Goal: Information Seeking & Learning: Understand process/instructions

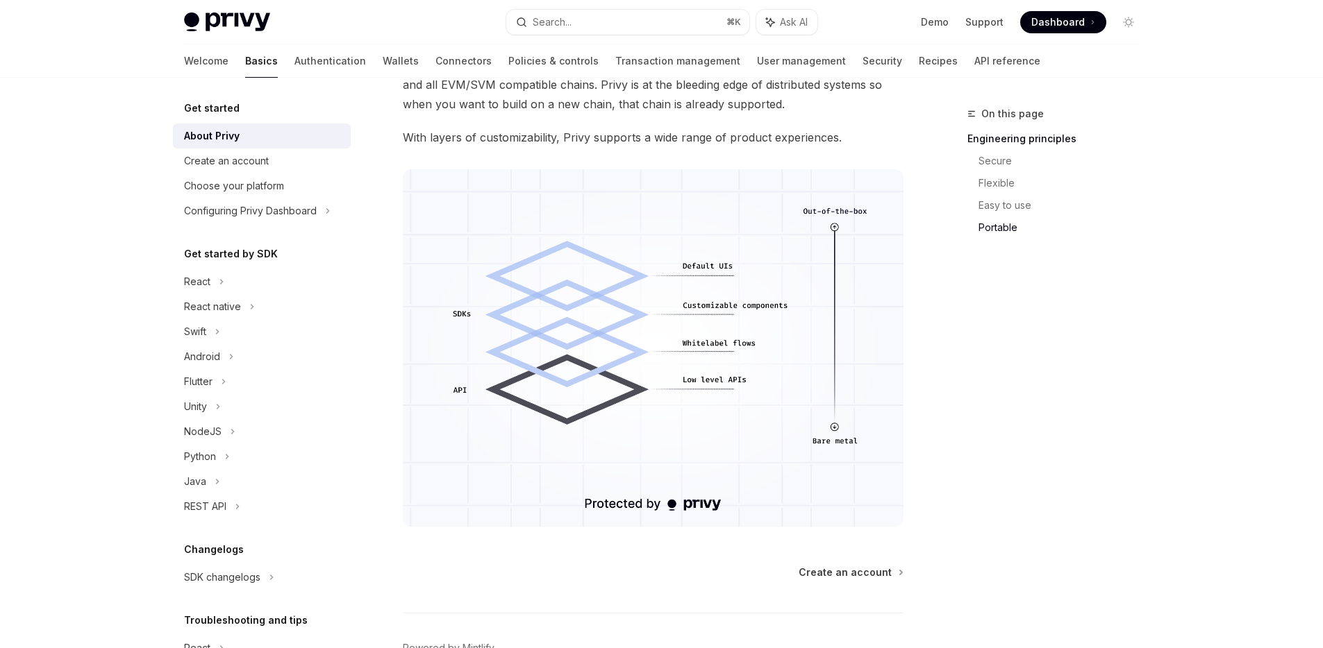
scroll to position [1168, 0]
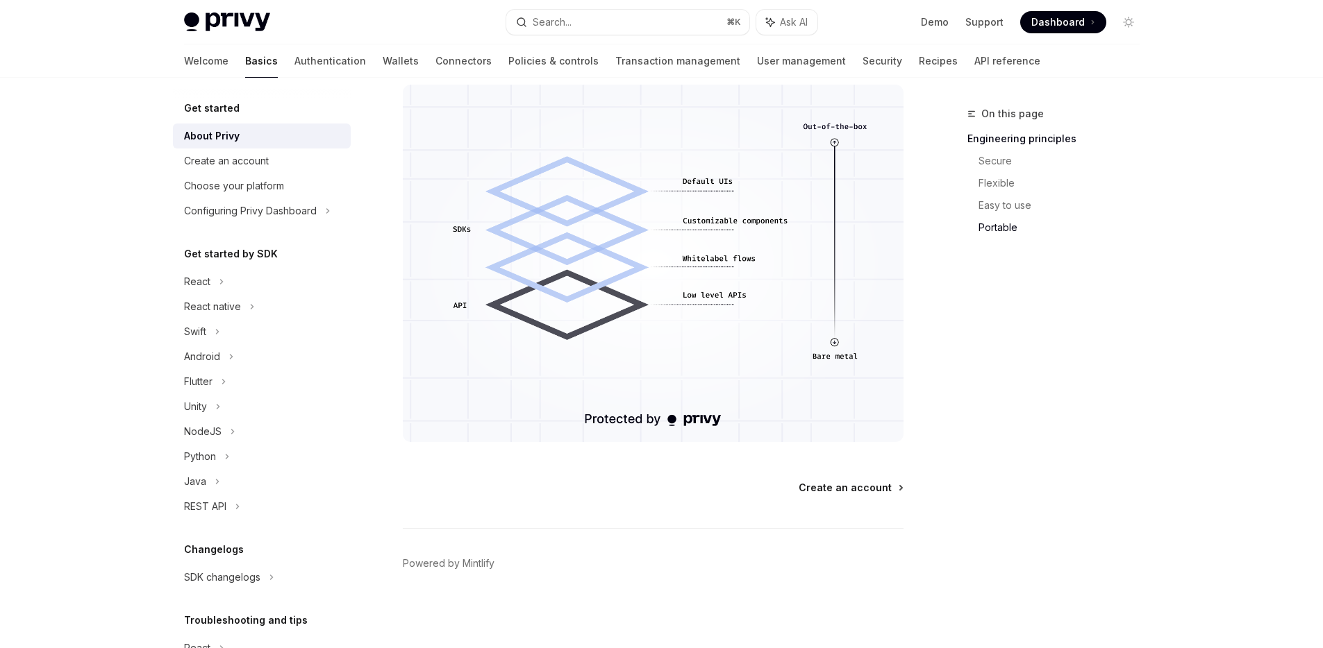
click at [844, 489] on span "Create an account" at bounding box center [844, 488] width 93 height 14
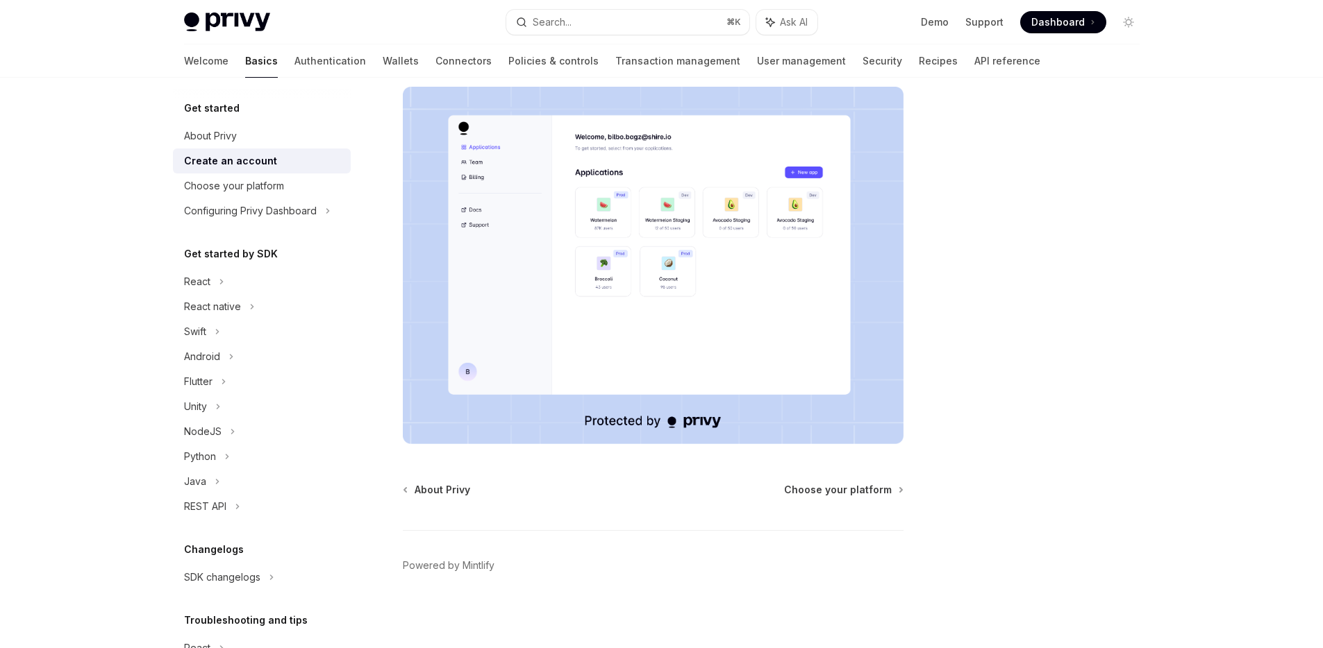
scroll to position [224, 0]
click at [871, 485] on span "Choose your platform" at bounding box center [838, 488] width 108 height 14
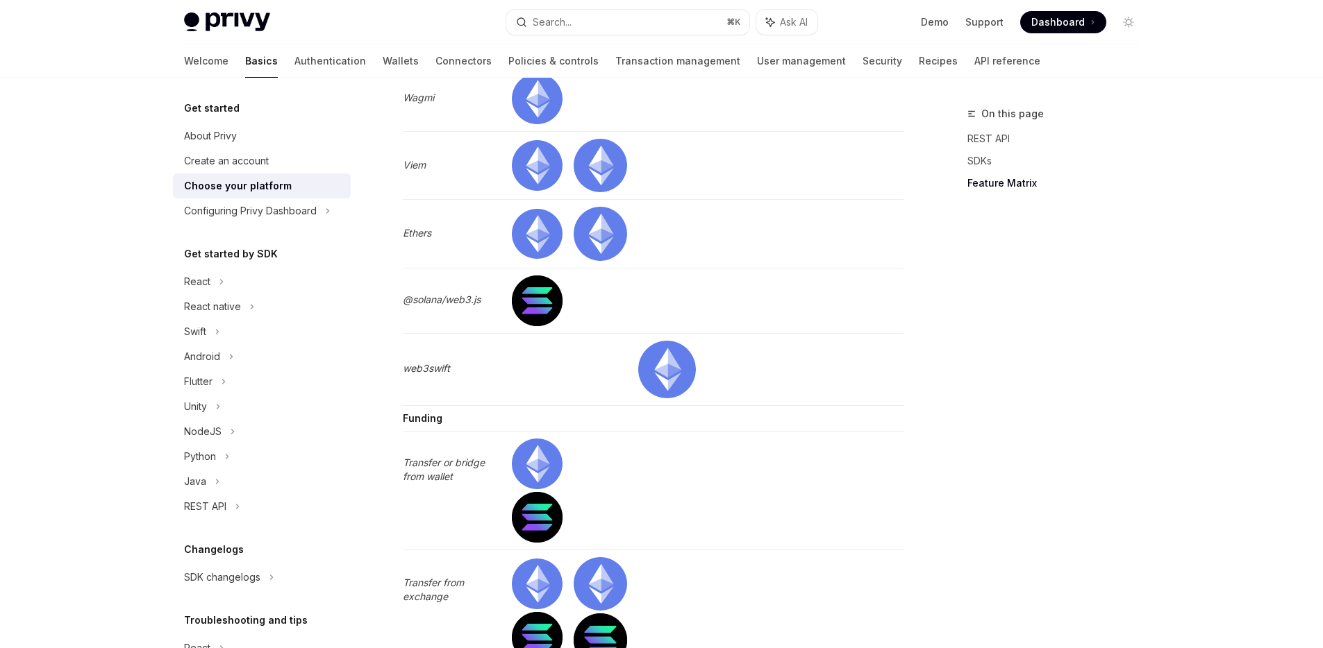
scroll to position [4468, 0]
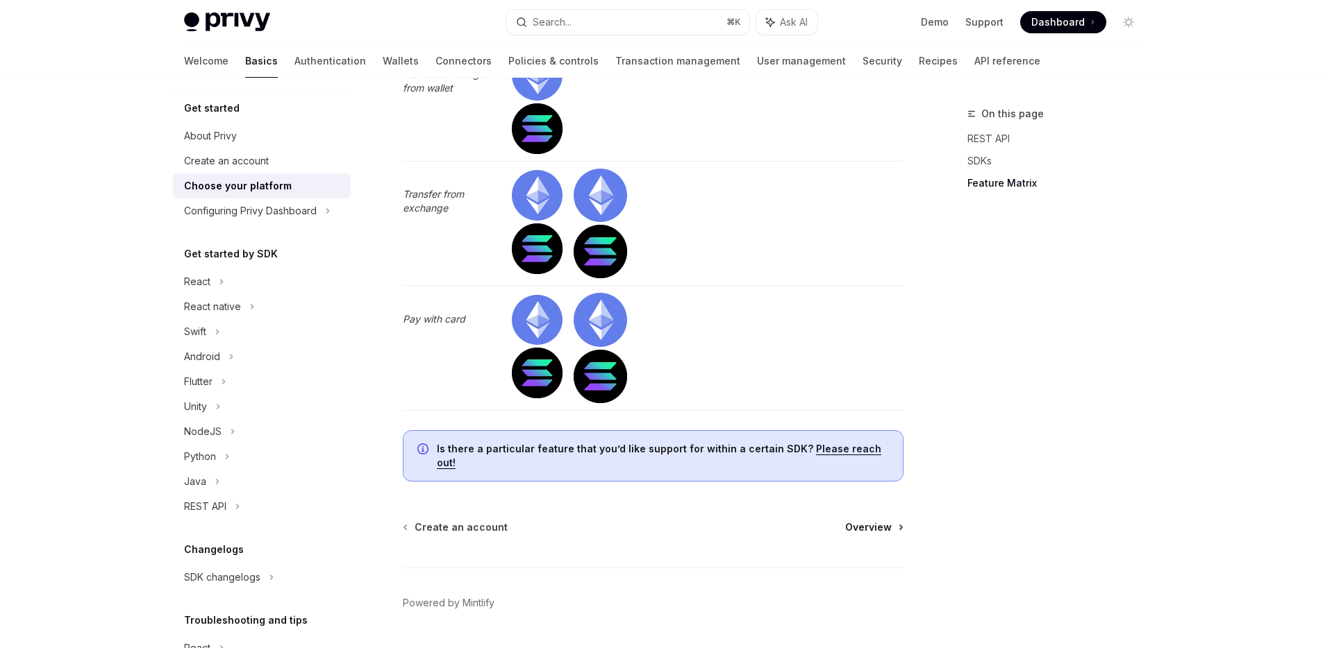
click at [858, 535] on span "Overview" at bounding box center [868, 528] width 47 height 14
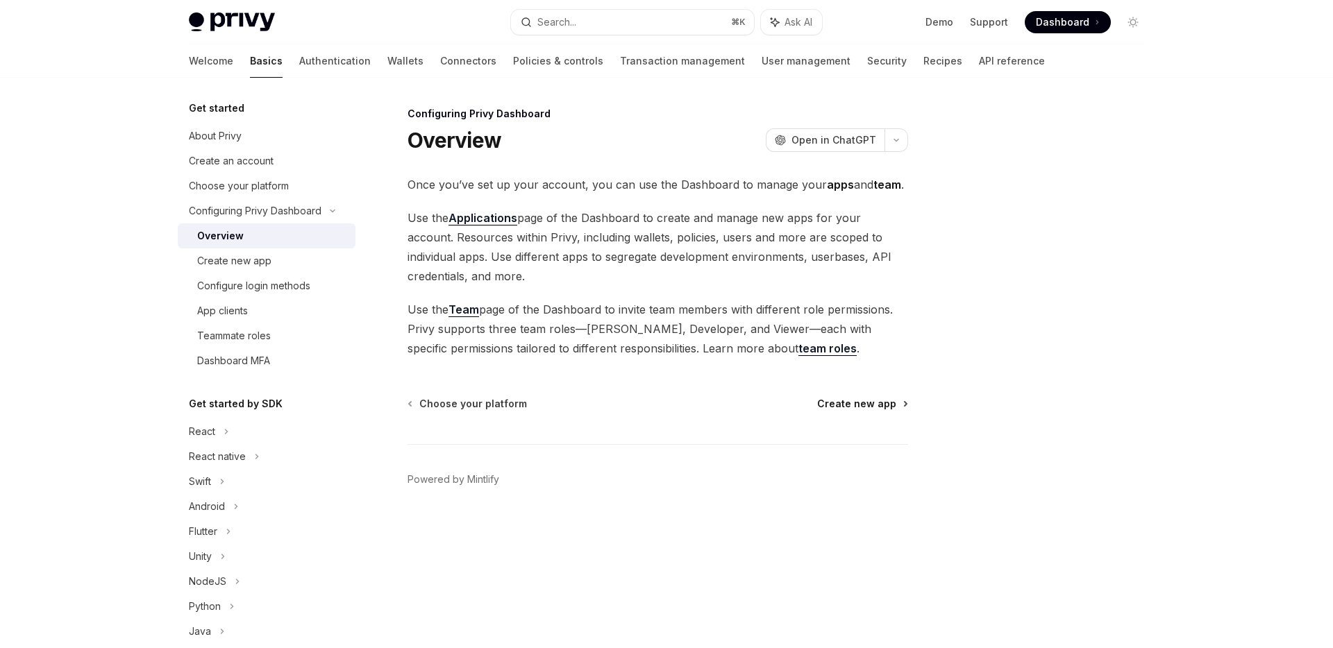
click at [853, 408] on span "Create new app" at bounding box center [856, 404] width 79 height 14
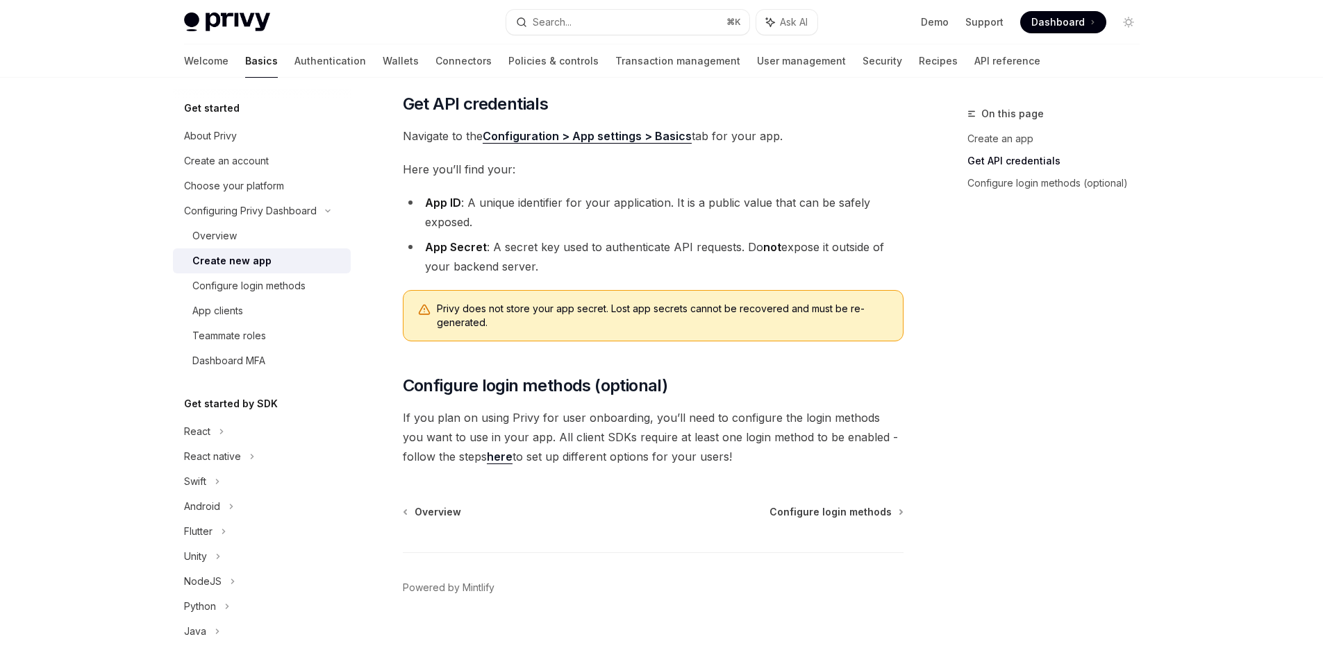
scroll to position [330, 0]
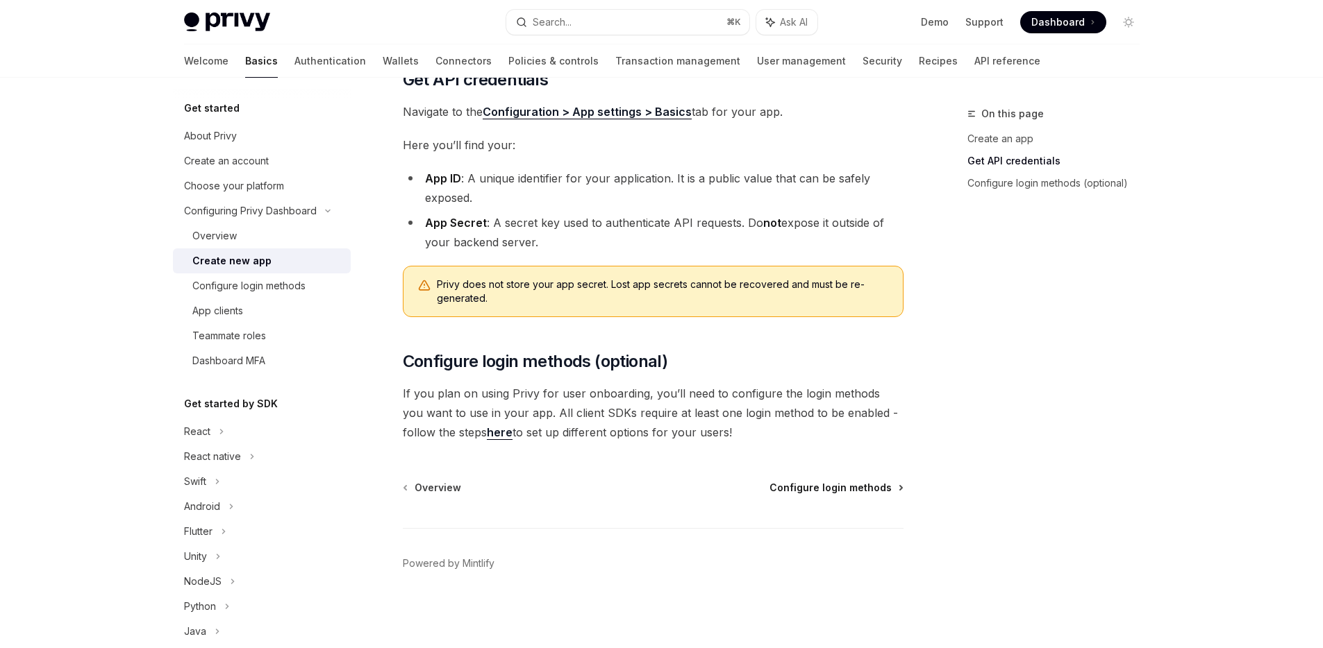
click at [824, 487] on span "Configure login methods" at bounding box center [830, 488] width 122 height 14
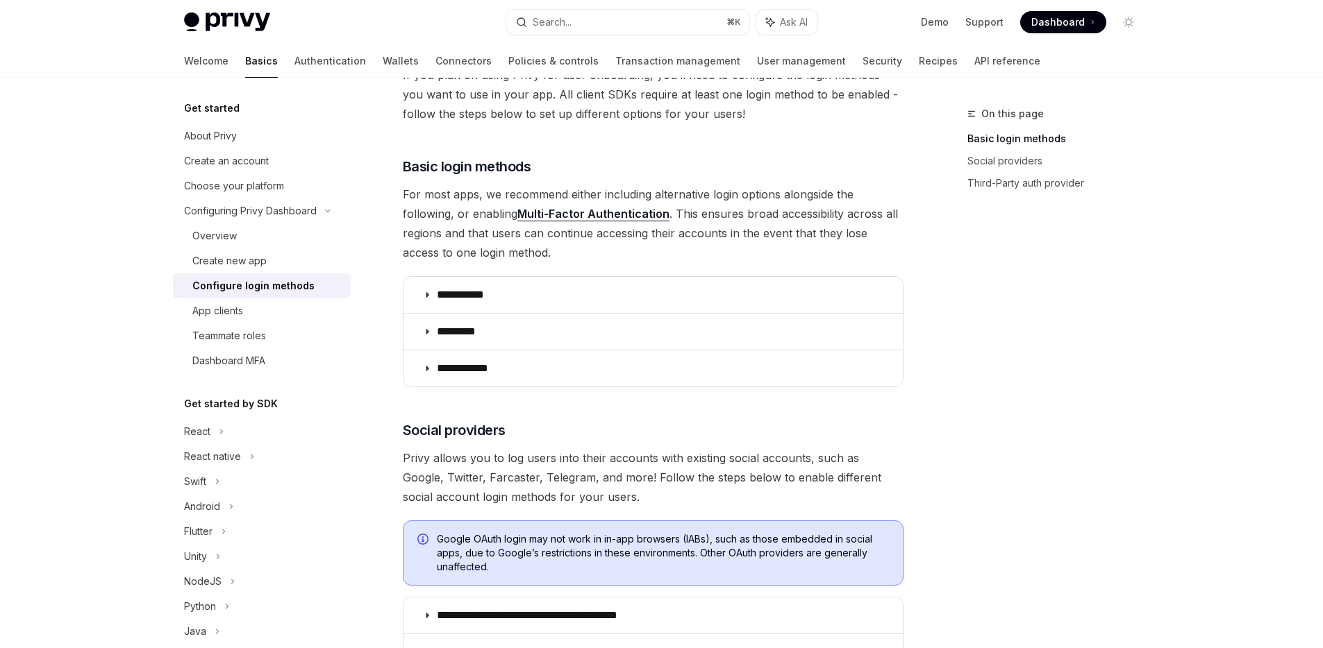
scroll to position [125, 0]
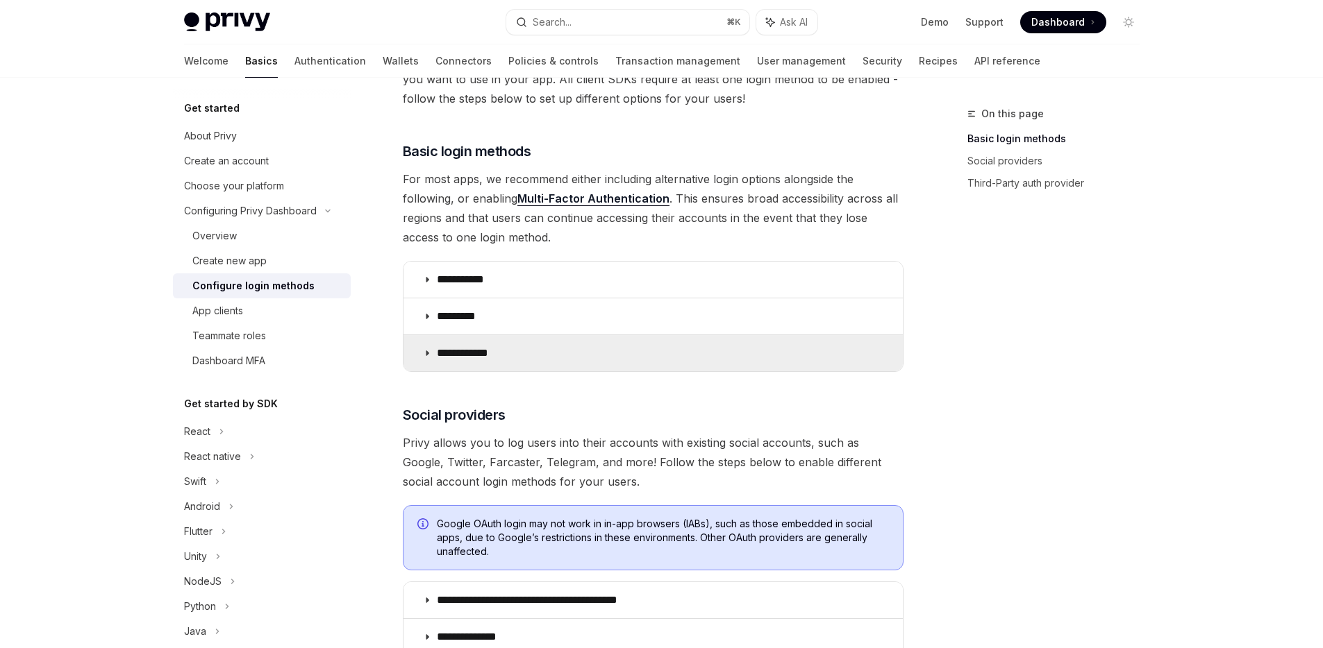
click at [517, 367] on summary "**********" at bounding box center [652, 353] width 499 height 36
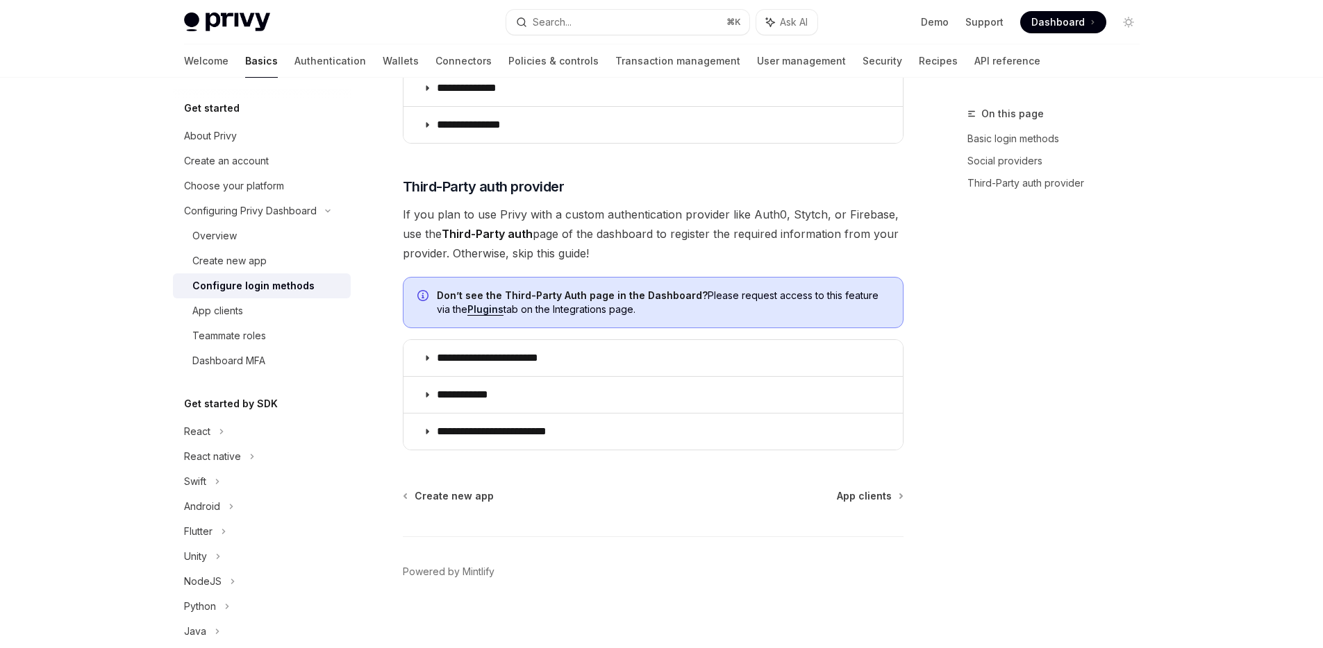
scroll to position [1081, 0]
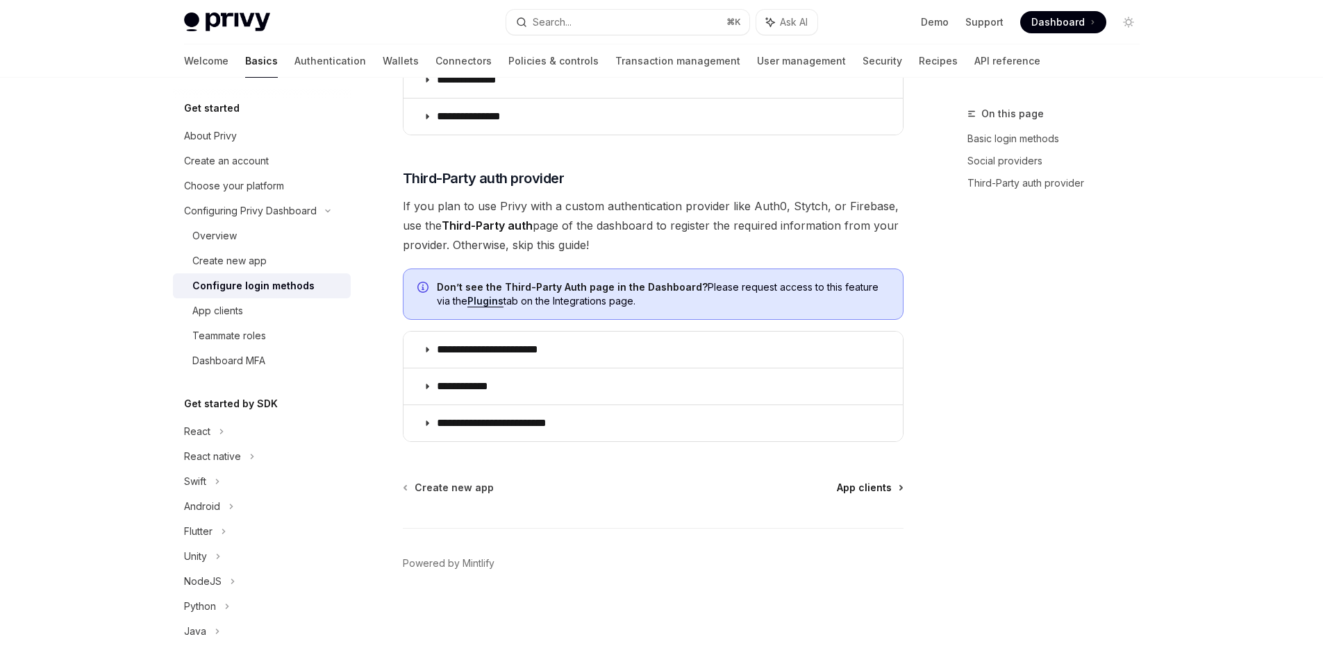
click at [863, 489] on span "App clients" at bounding box center [864, 488] width 55 height 14
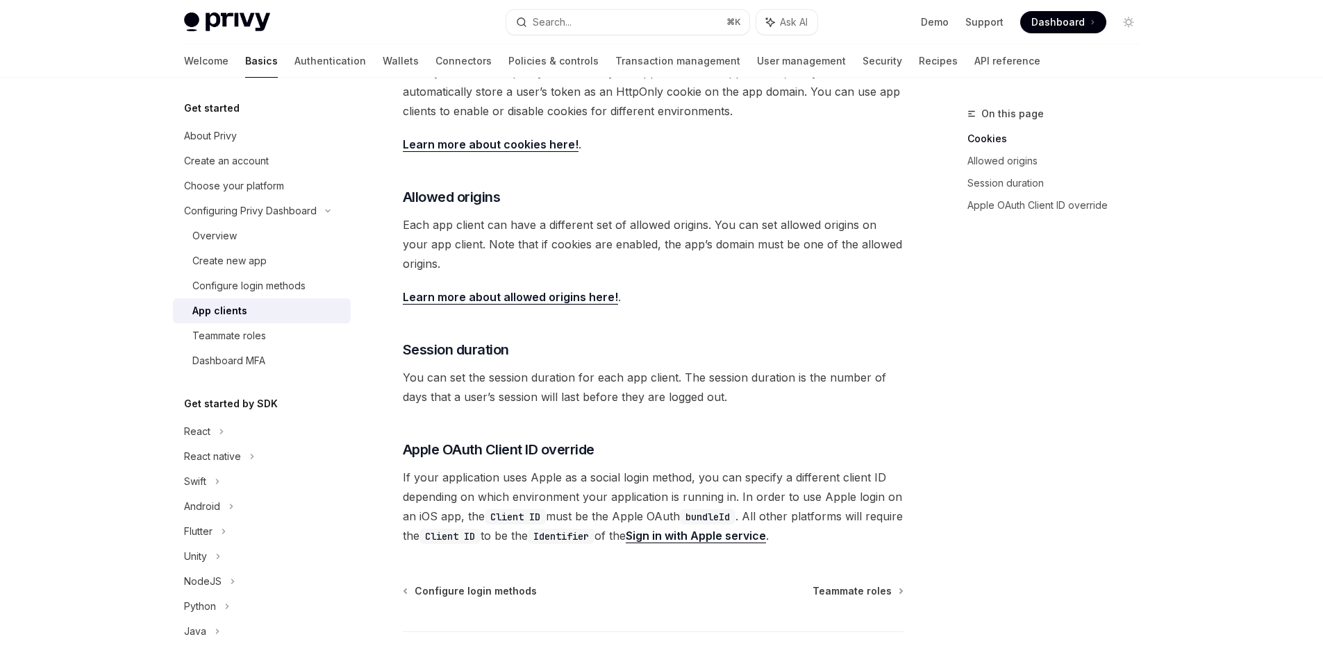
scroll to position [455, 0]
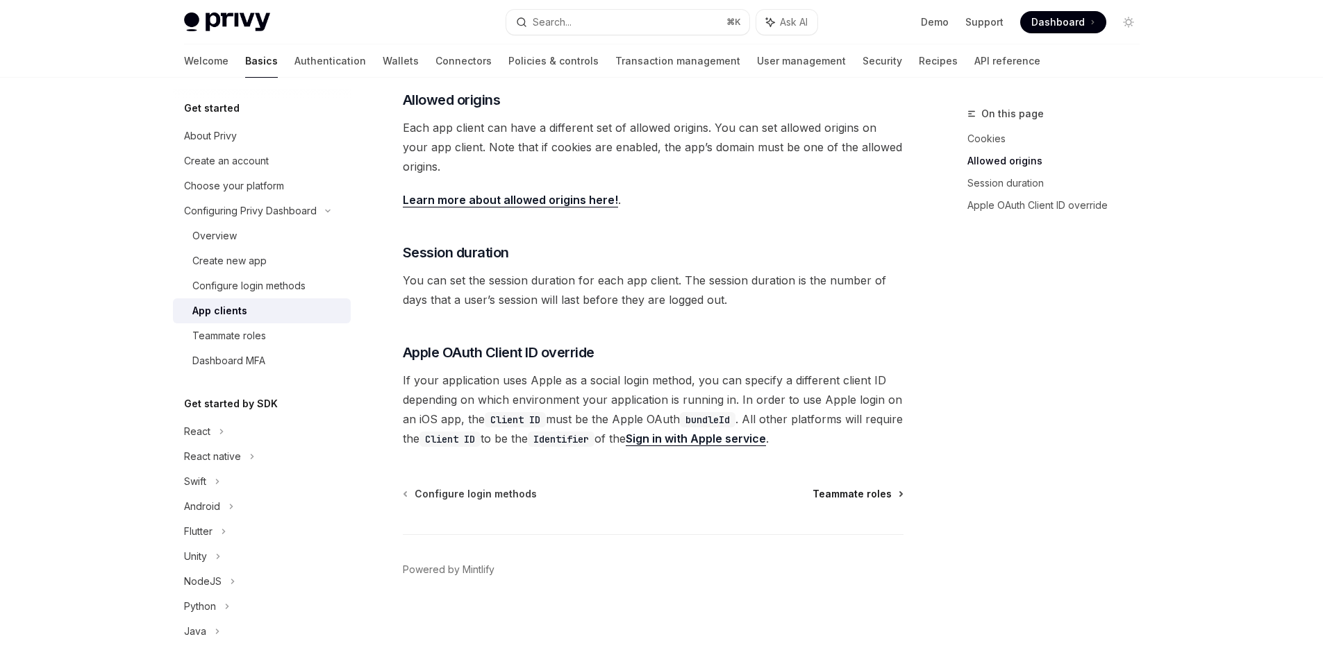
click at [855, 492] on span "Teammate roles" at bounding box center [851, 494] width 79 height 14
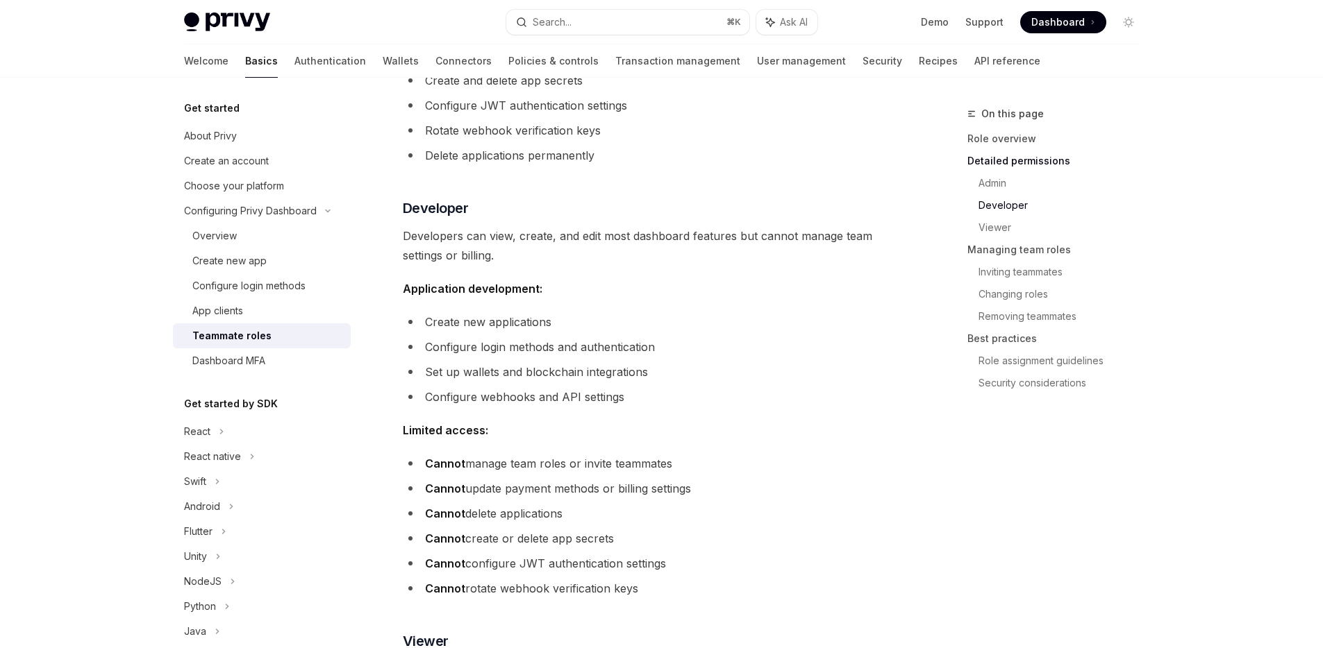
scroll to position [1027, 0]
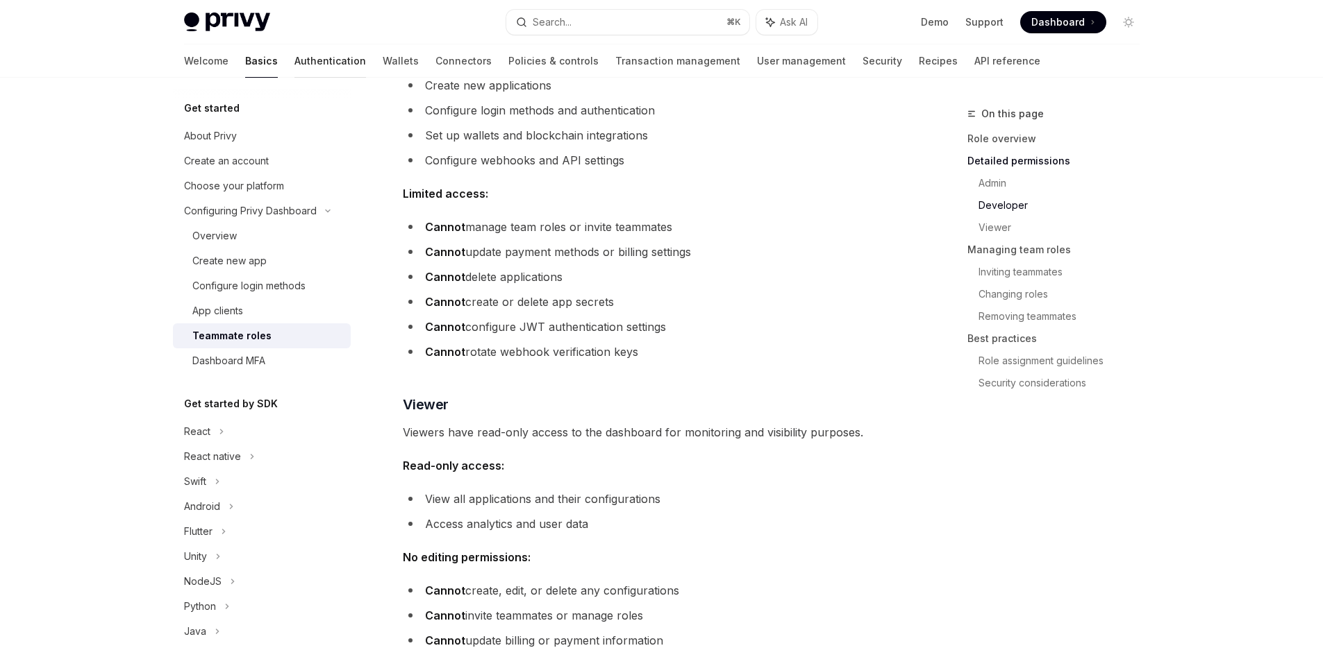
click at [294, 58] on link "Authentication" at bounding box center [330, 60] width 72 height 33
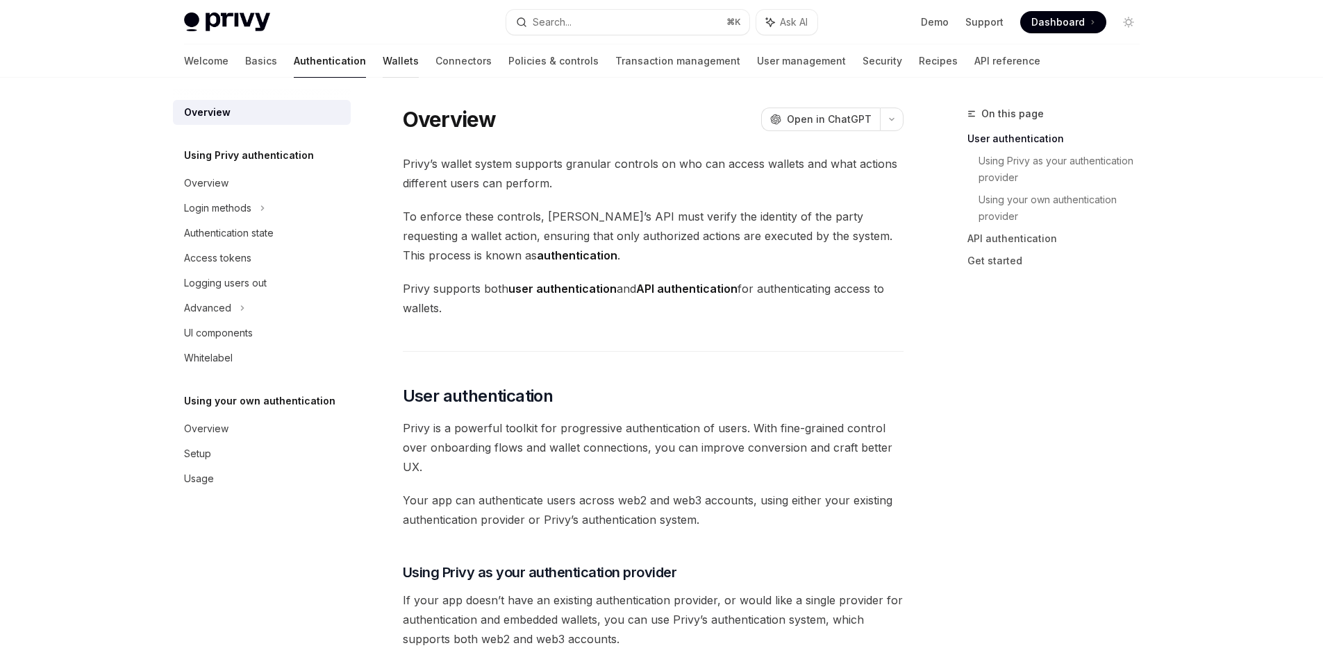
click at [383, 67] on link "Wallets" at bounding box center [401, 60] width 36 height 33
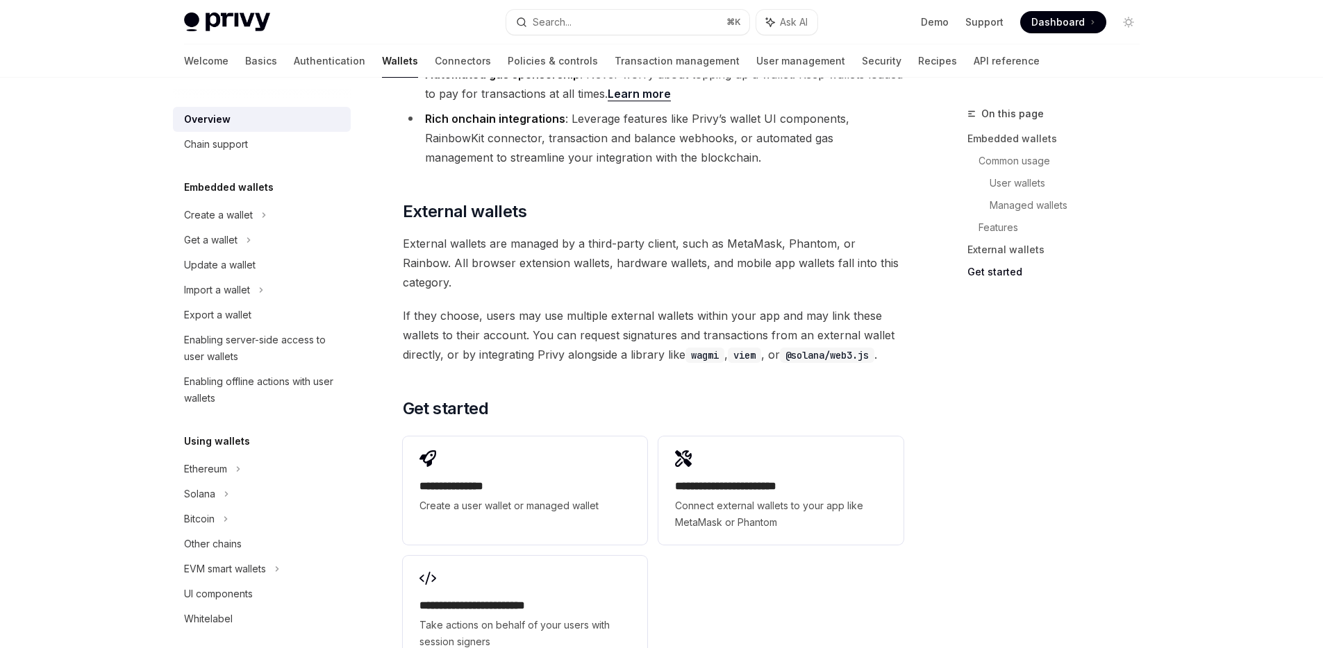
scroll to position [1968, 0]
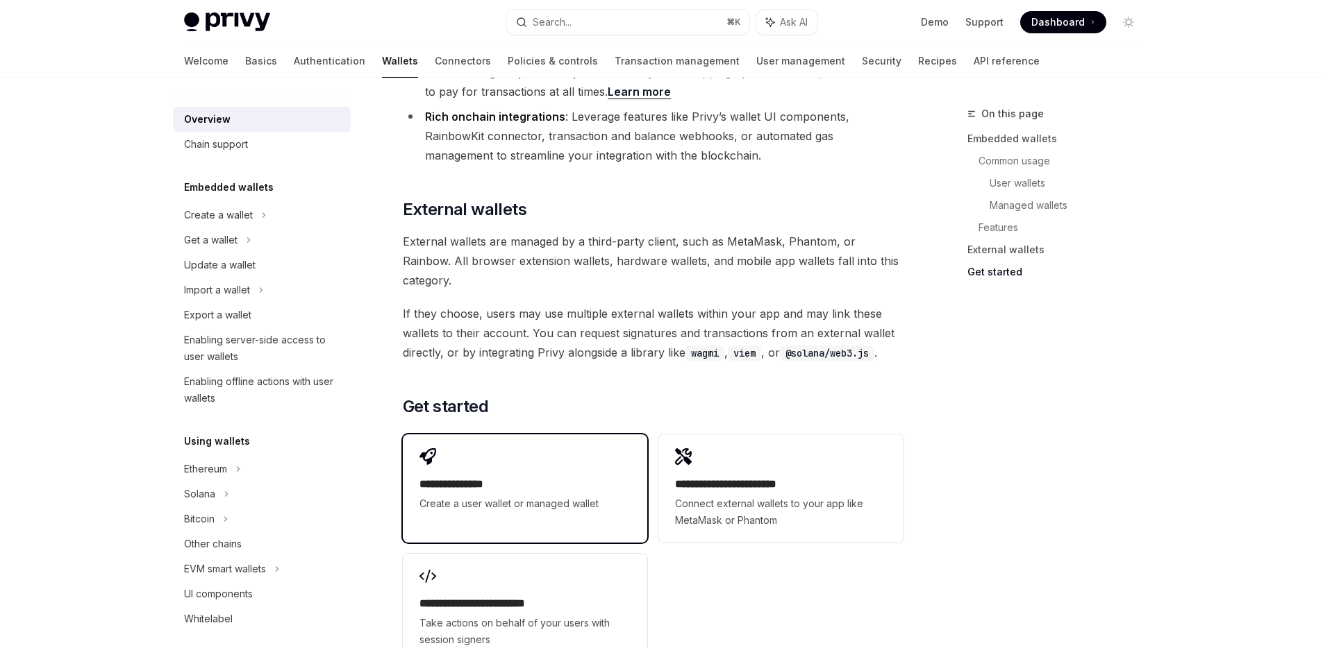
click at [512, 476] on h2 "**********" at bounding box center [524, 484] width 211 height 17
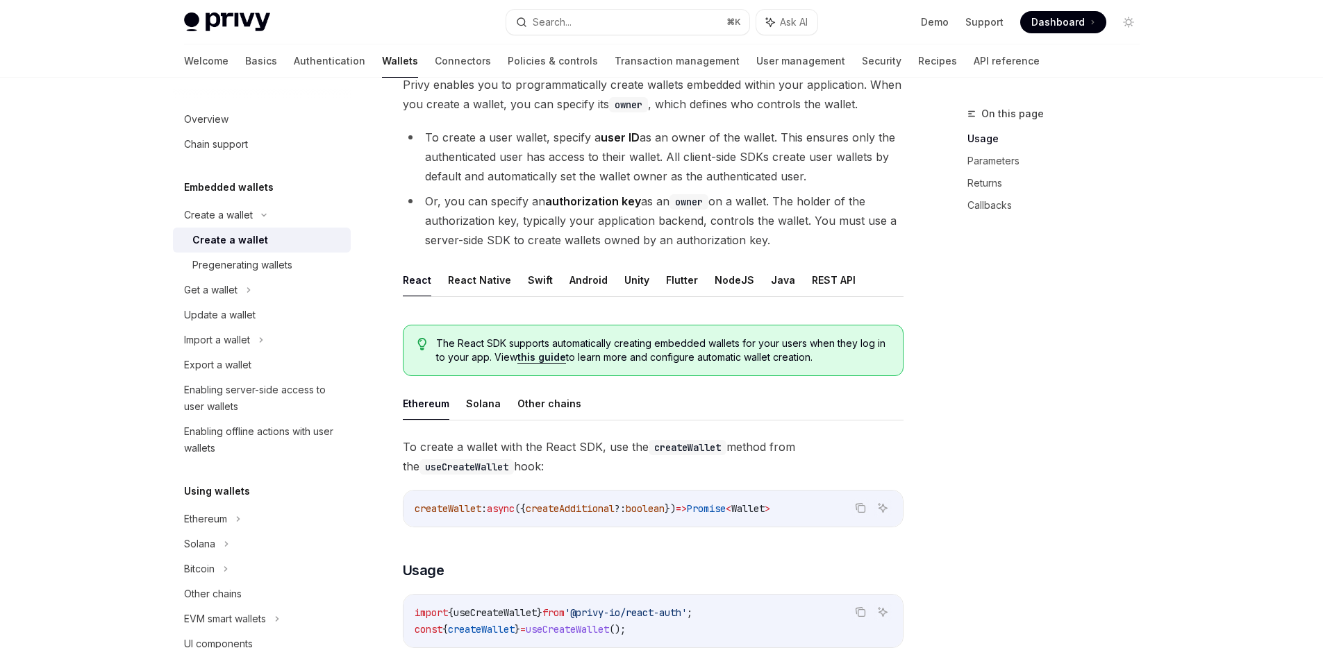
scroll to position [105, 0]
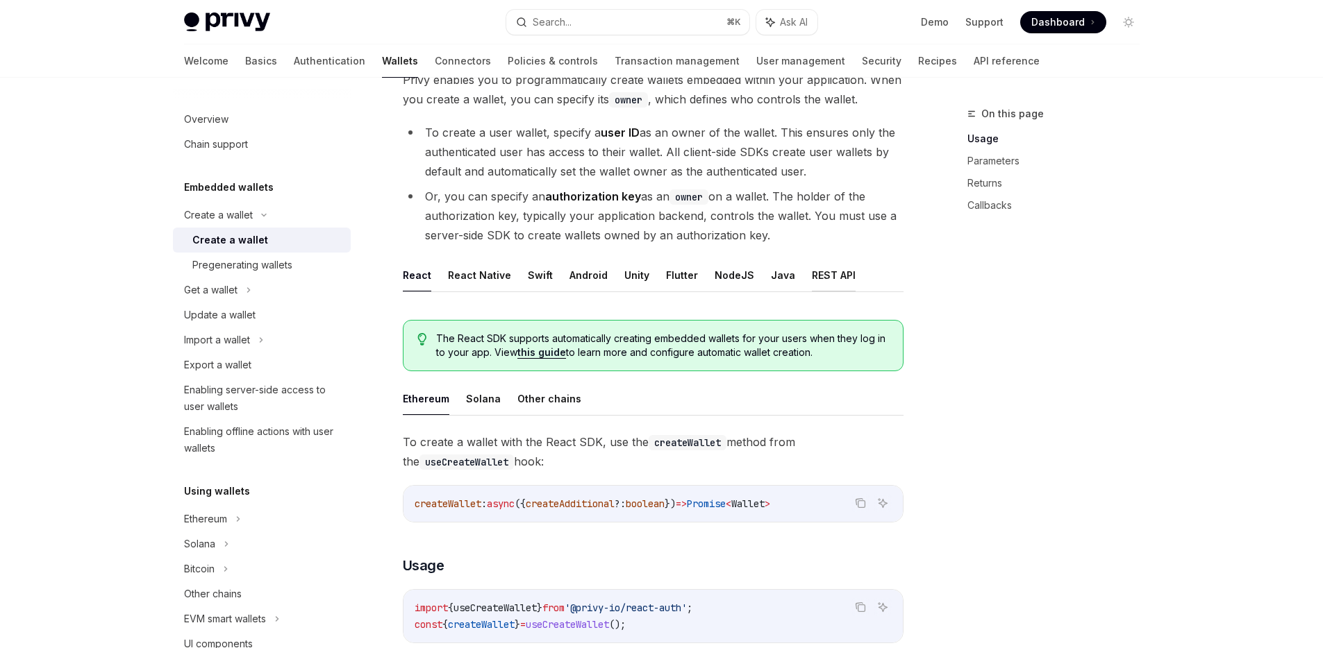
click at [815, 280] on button "REST API" at bounding box center [834, 275] width 44 height 33
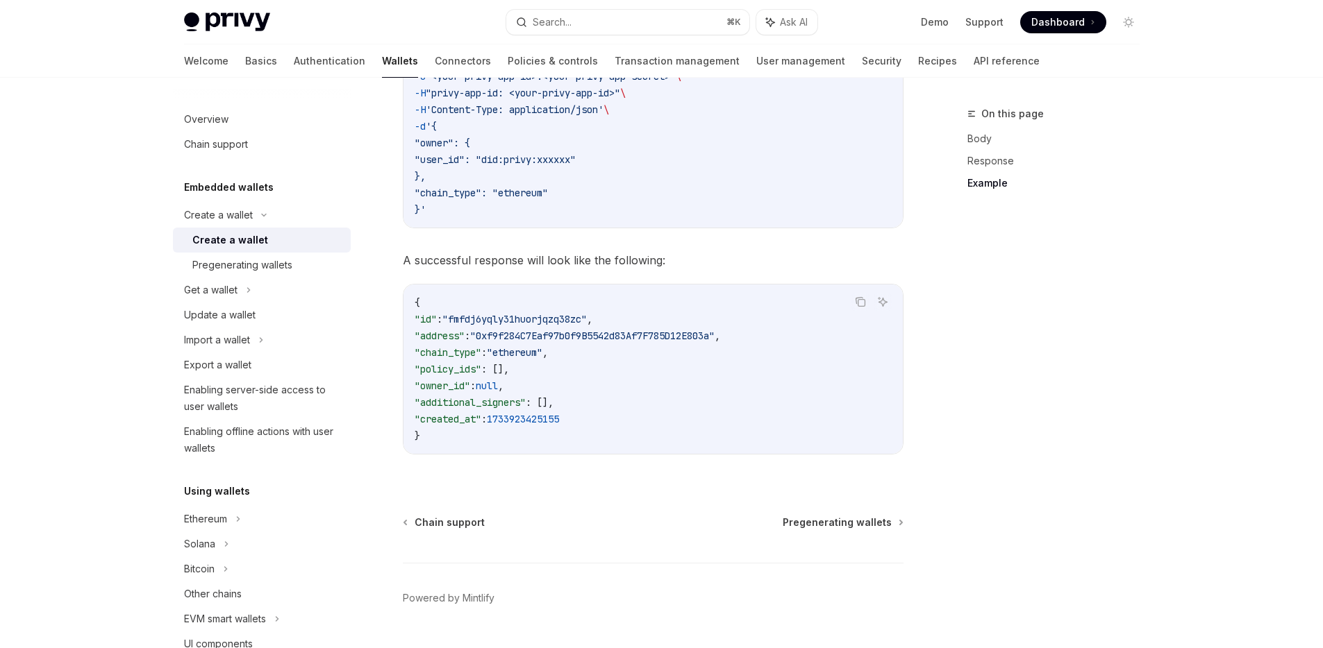
scroll to position [2006, 0]
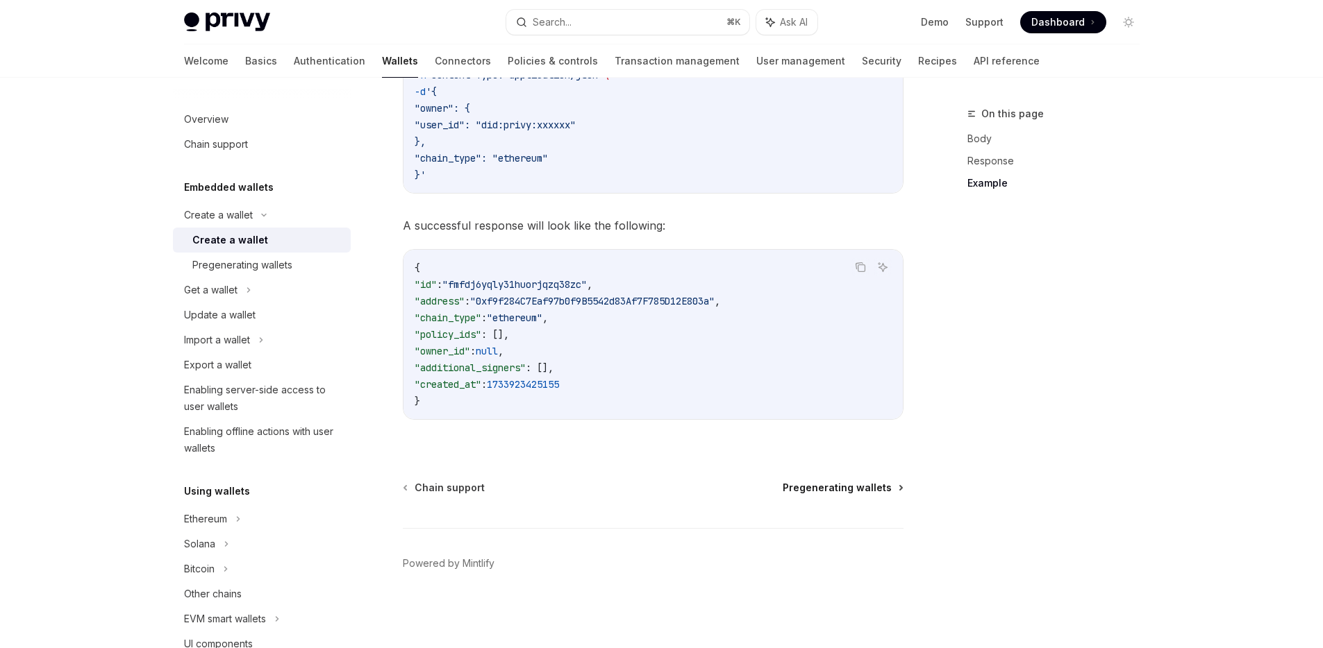
click at [842, 492] on span "Pregenerating wallets" at bounding box center [836, 488] width 109 height 14
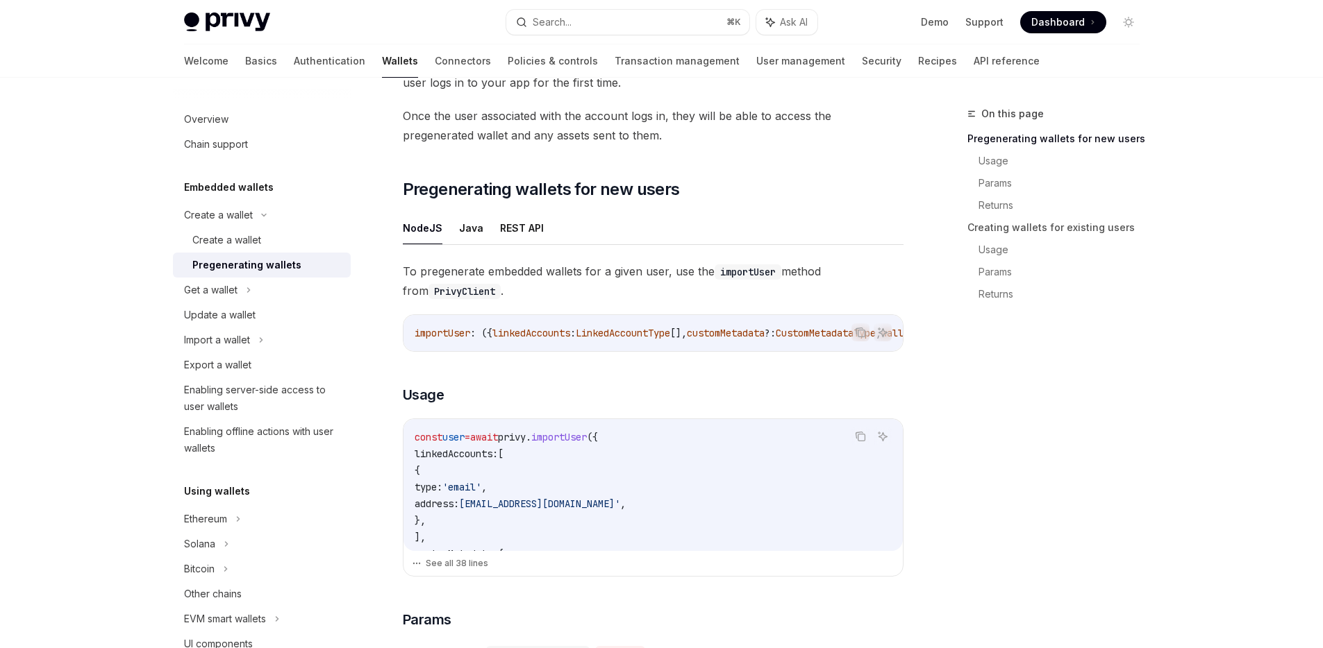
scroll to position [165, 0]
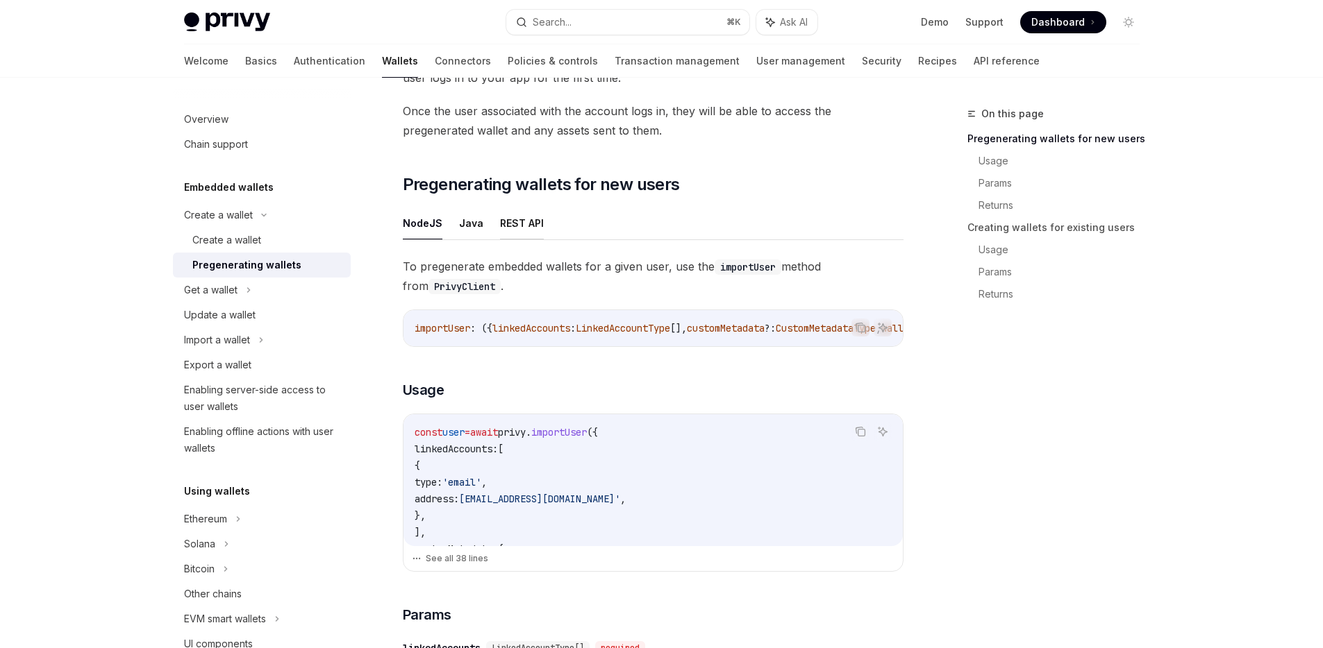
click at [506, 224] on button "REST API" at bounding box center [522, 223] width 44 height 33
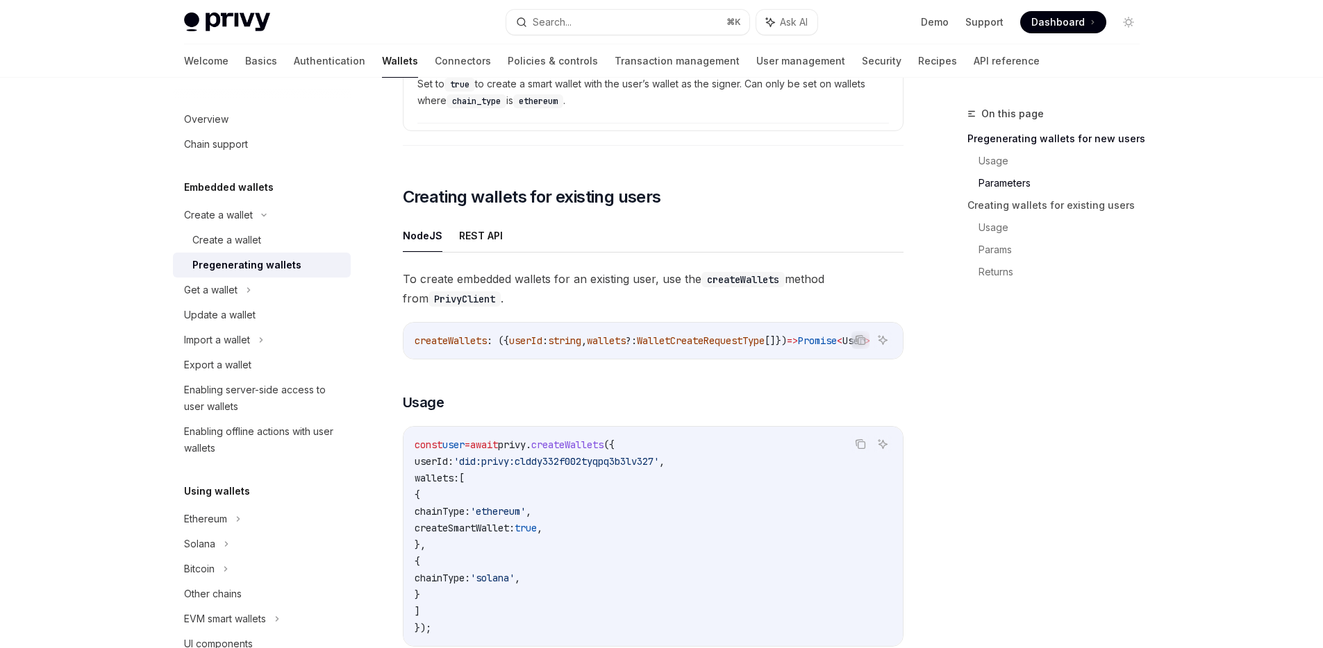
scroll to position [2112, 0]
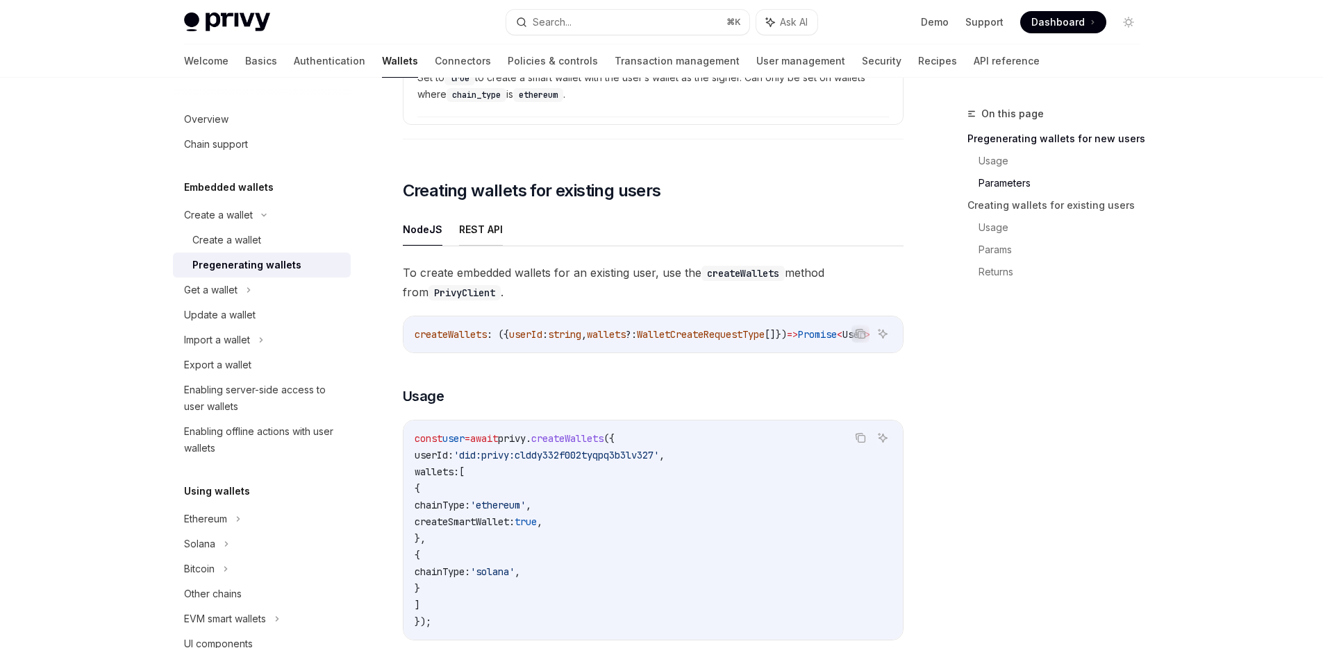
click at [467, 231] on button "REST API" at bounding box center [481, 229] width 44 height 33
type textarea "*"
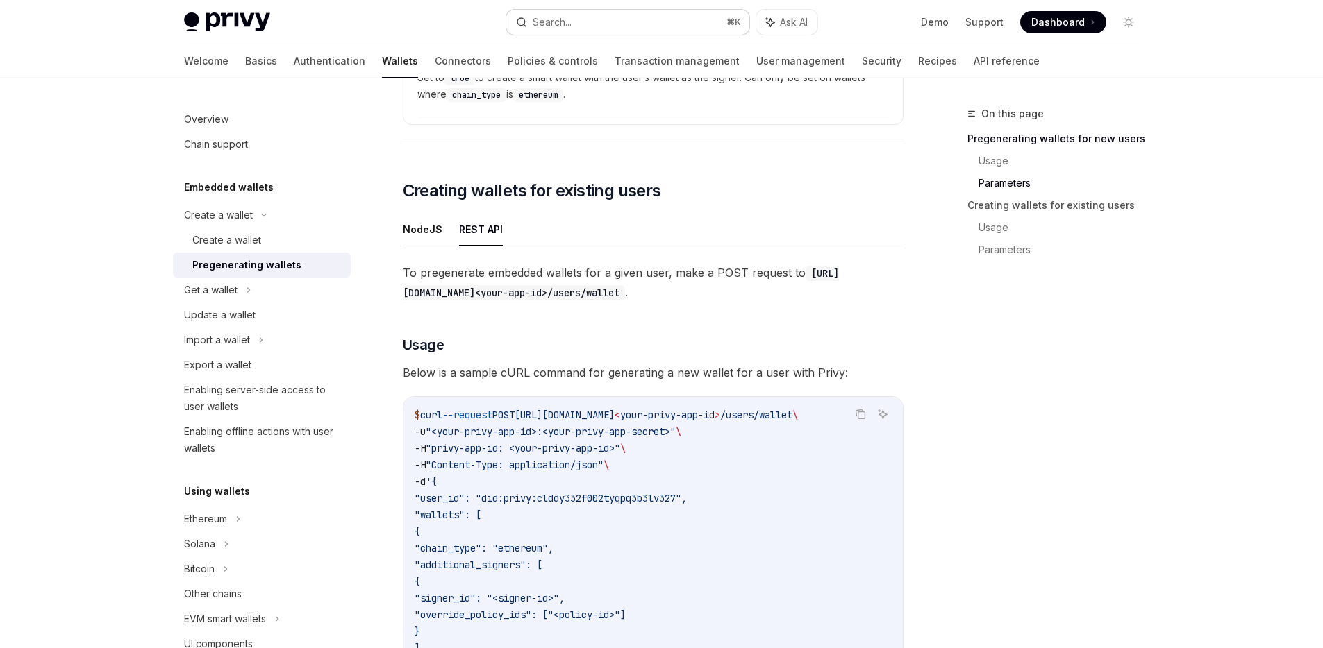
click at [579, 20] on button "Search... ⌘ K" at bounding box center [627, 22] width 243 height 25
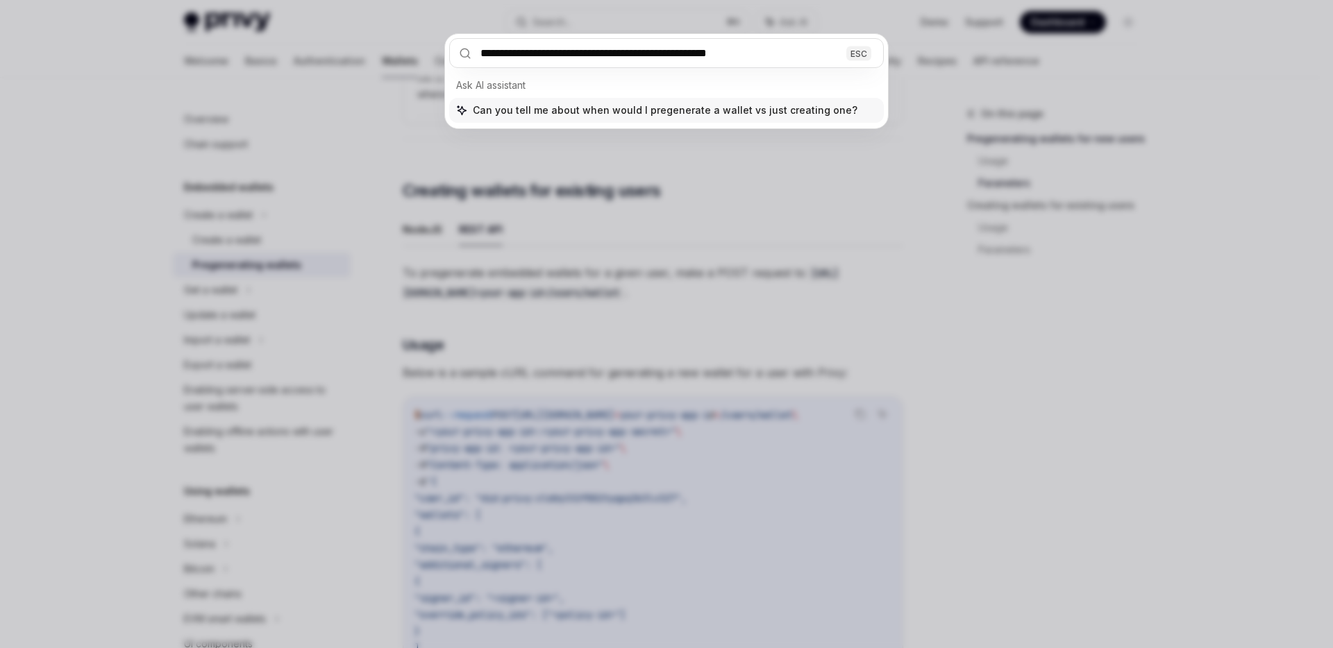
type input "**********"
type textarea "*"
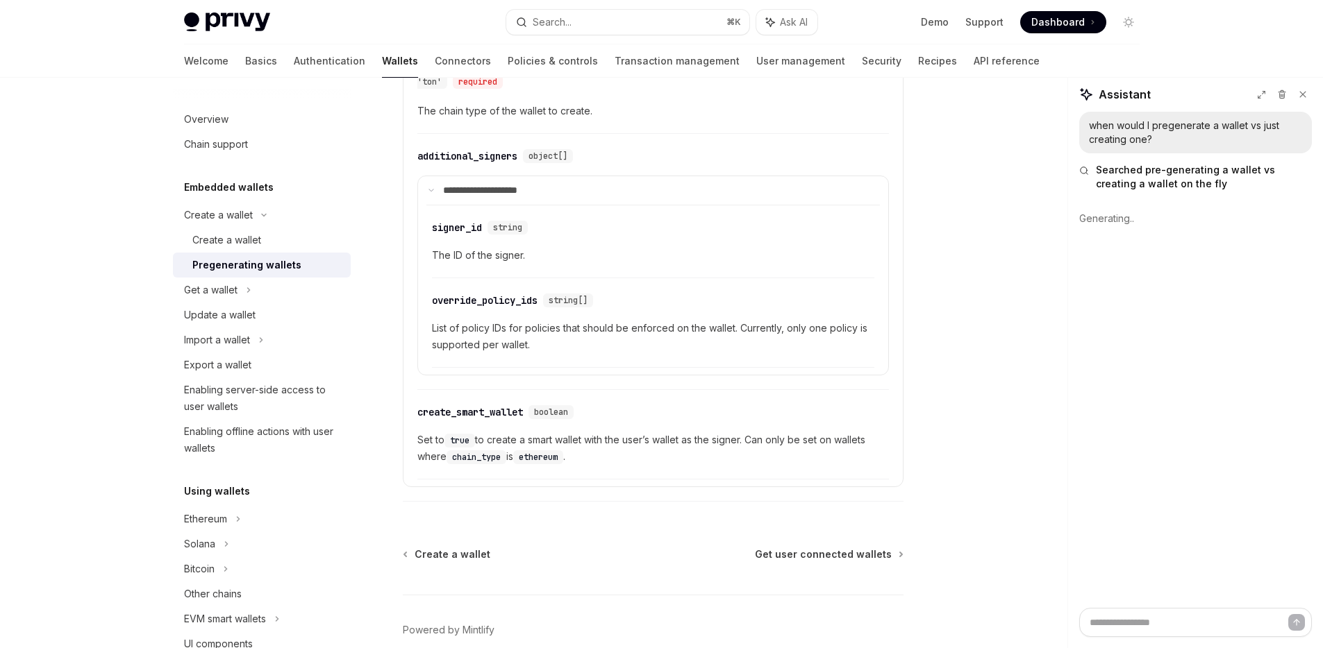
scroll to position [3485, 0]
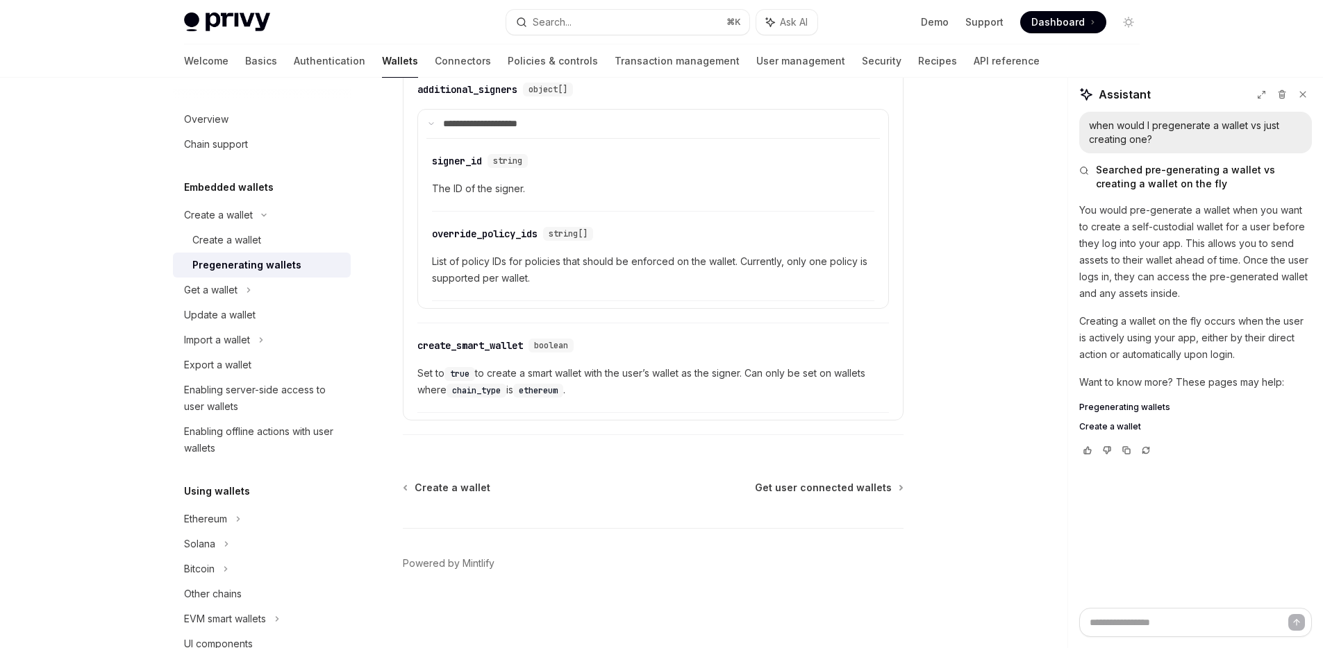
type textarea "*"
